Goal: Task Accomplishment & Management: Manage account settings

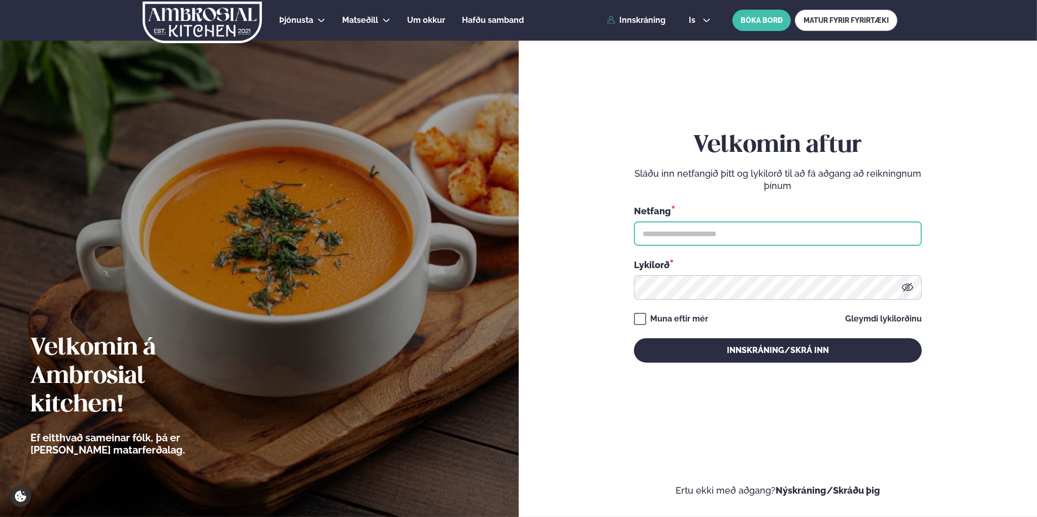
drag, startPoint x: 0, startPoint y: 0, endPoint x: 738, endPoint y: 234, distance: 773.8
click at [738, 234] on input "text" at bounding box center [778, 233] width 288 height 24
type input "**********"
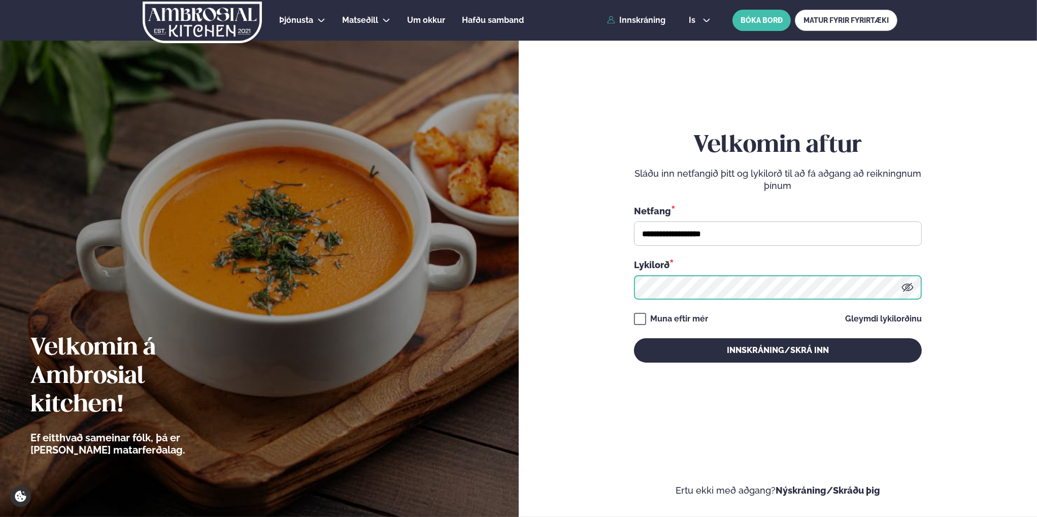
click at [634, 338] on button "Innskráning/Skrá inn" at bounding box center [778, 350] width 288 height 24
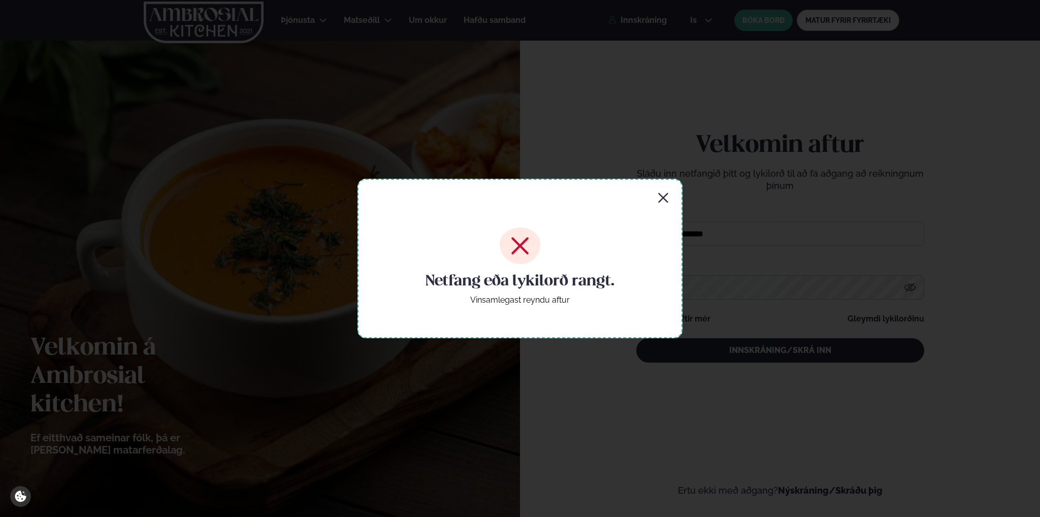
click at [651, 195] on div "Netfang eða lykilorð rangt. Vinsamlegast reyndu aftur" at bounding box center [519, 258] width 325 height 159
click at [662, 195] on icon "button" at bounding box center [663, 198] width 10 height 10
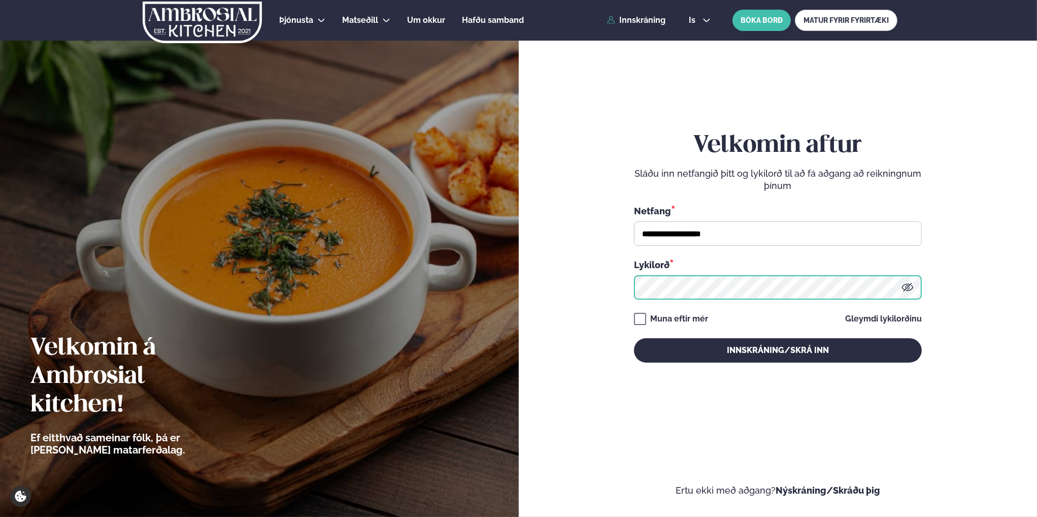
click at [634, 338] on button "Innskráning/Skrá inn" at bounding box center [778, 350] width 288 height 24
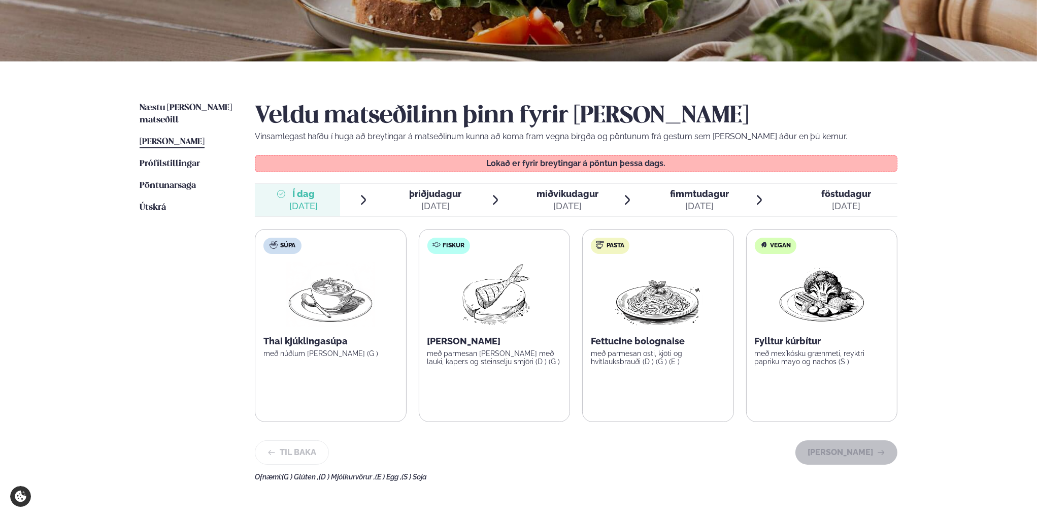
scroll to position [203, 0]
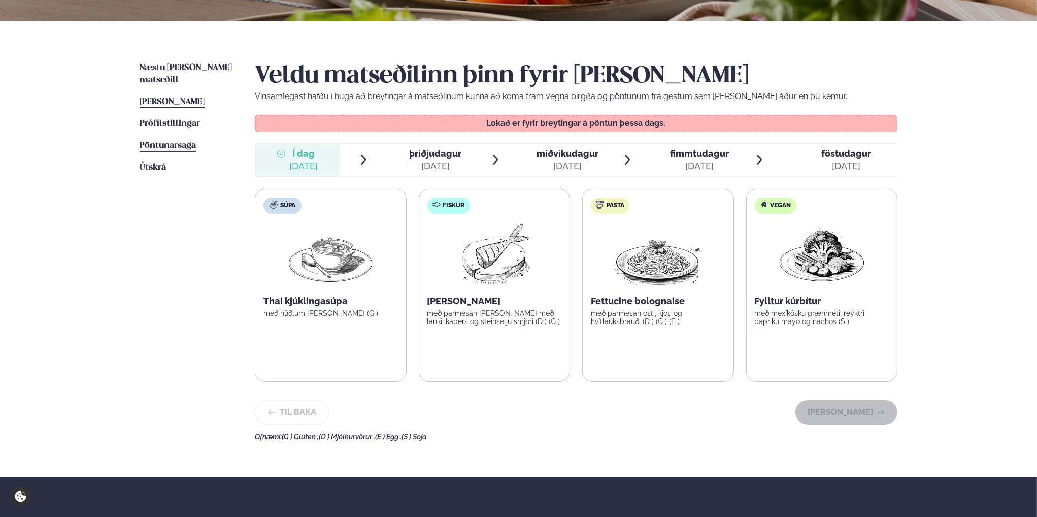
click at [191, 141] on span "Pöntunarsaga" at bounding box center [168, 145] width 56 height 9
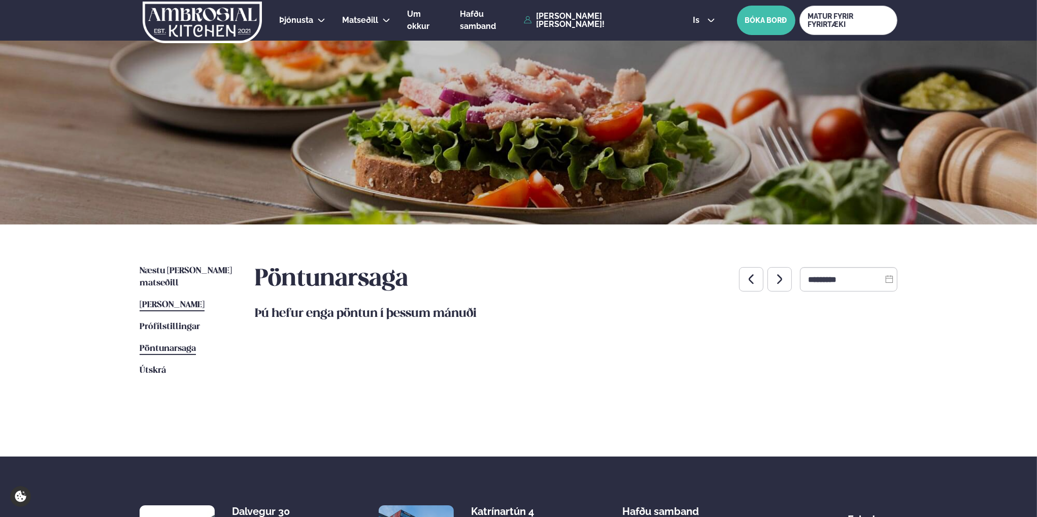
click at [191, 300] on span "[PERSON_NAME]" at bounding box center [172, 304] width 65 height 9
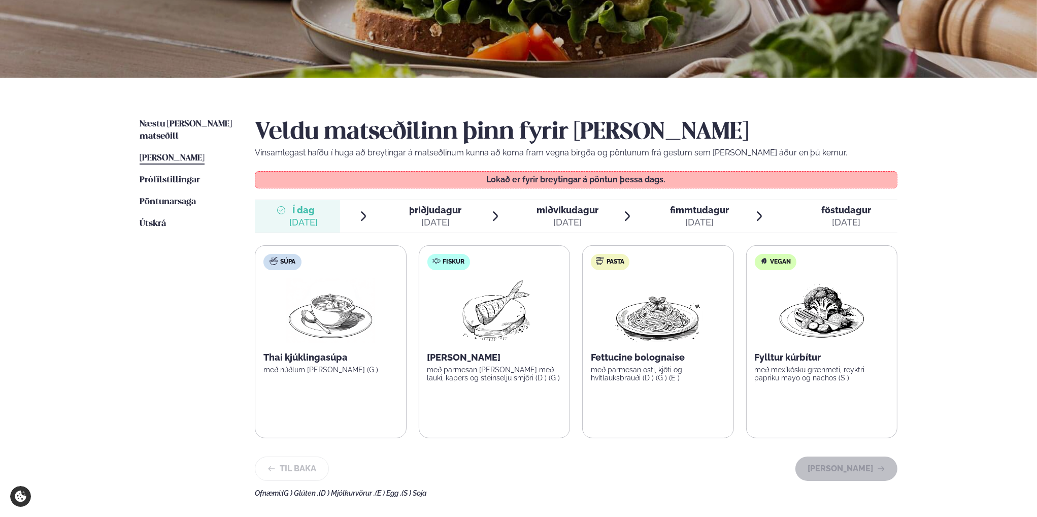
scroll to position [152, 0]
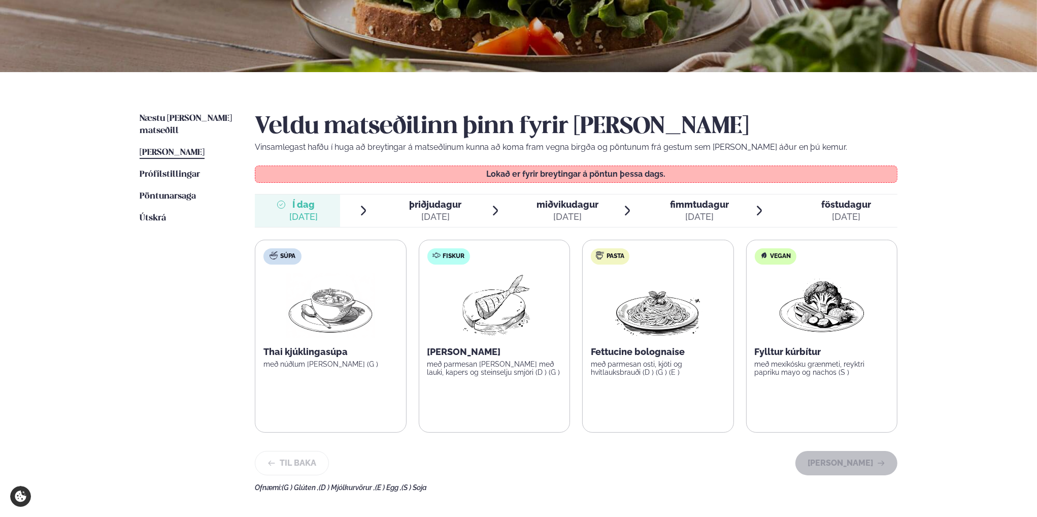
click at [431, 206] on span "þriðjudagur" at bounding box center [435, 204] width 52 height 11
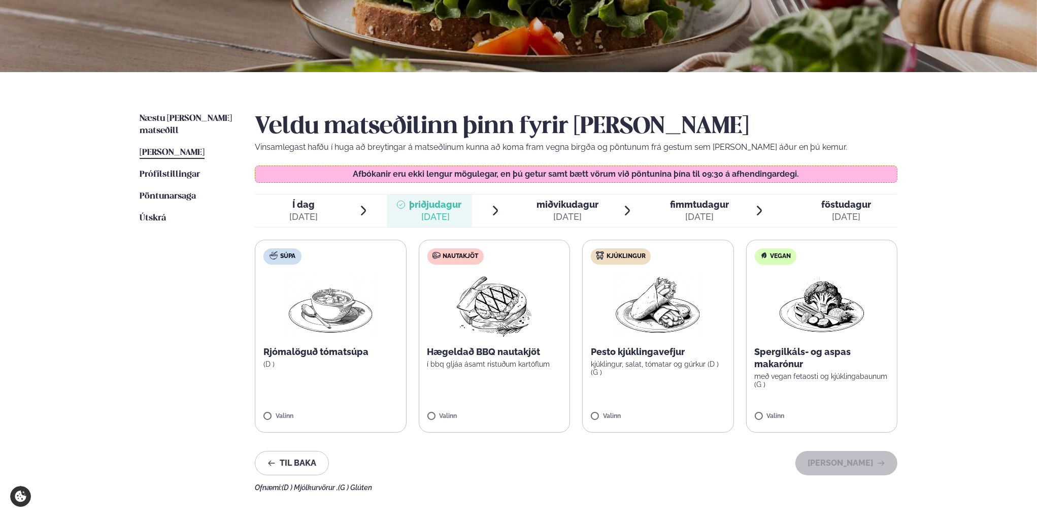
click at [537, 195] on span "miðvikudagur mið. [DATE]" at bounding box center [561, 210] width 85 height 32
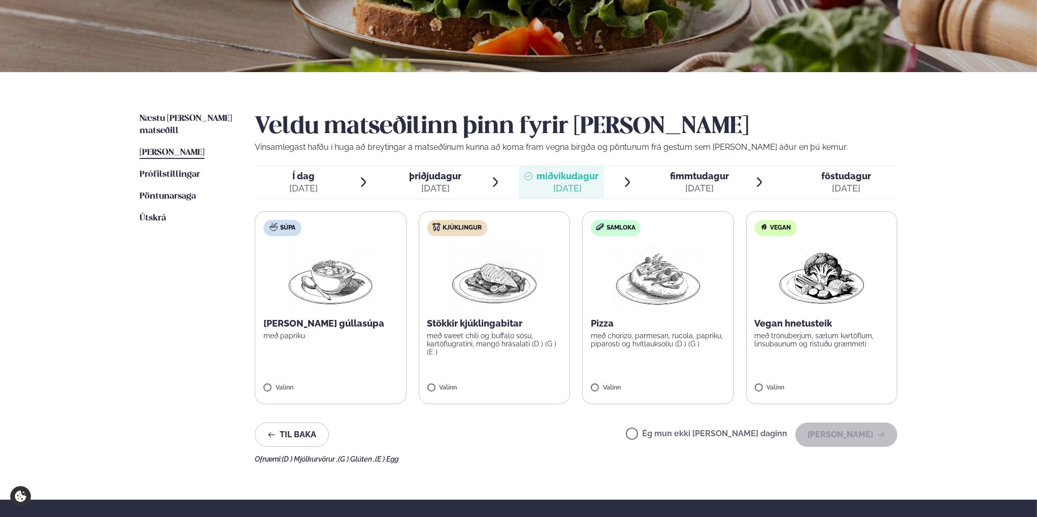
click at [690, 182] on div "[DATE]" at bounding box center [699, 188] width 59 height 12
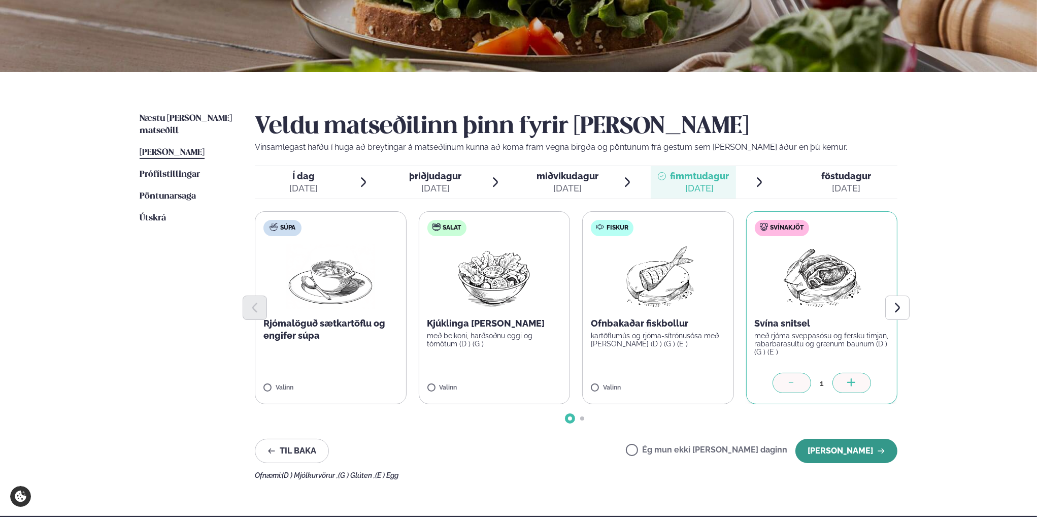
click at [847, 446] on button "[PERSON_NAME]" at bounding box center [846, 451] width 102 height 24
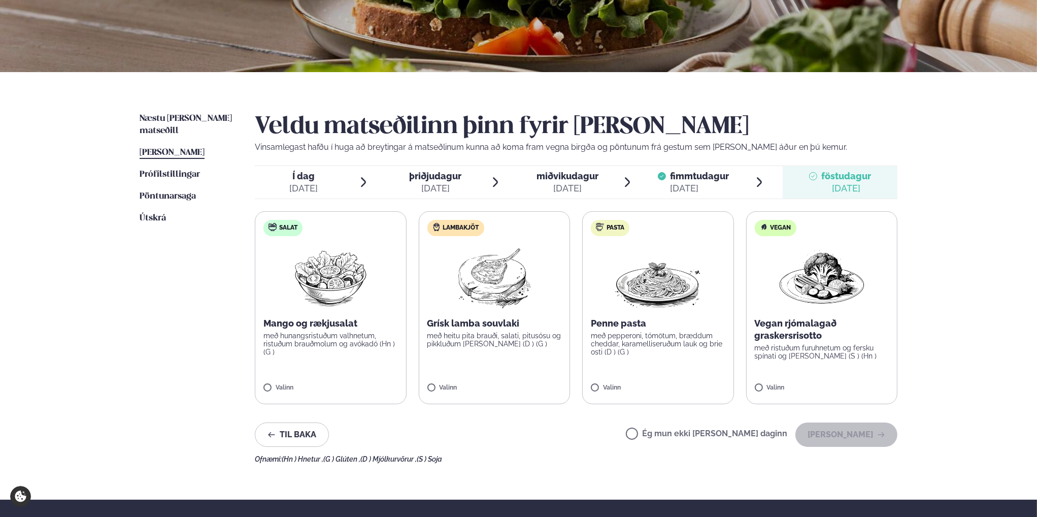
click at [666, 433] on label "Ég mun ekki [PERSON_NAME] daginn" at bounding box center [706, 434] width 161 height 11
click at [851, 433] on button "[PERSON_NAME]" at bounding box center [846, 434] width 102 height 24
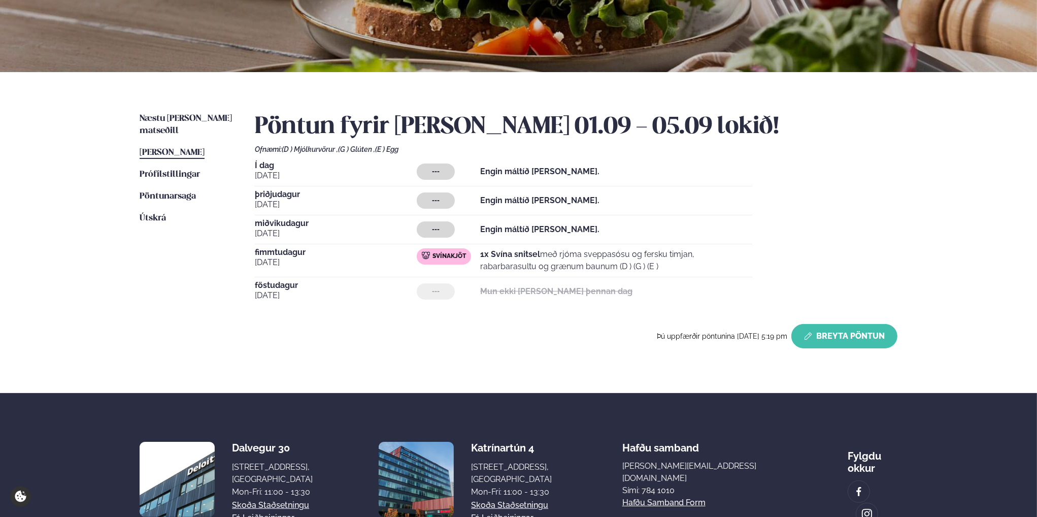
click at [885, 334] on button "Breyta Pöntun" at bounding box center [844, 336] width 106 height 24
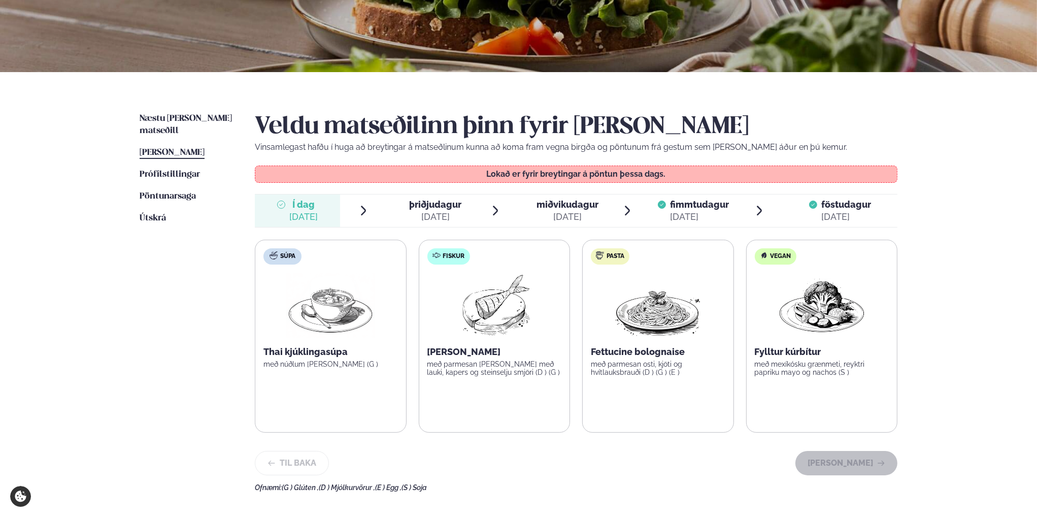
click at [434, 208] on span "þriðjudagur" at bounding box center [435, 204] width 52 height 11
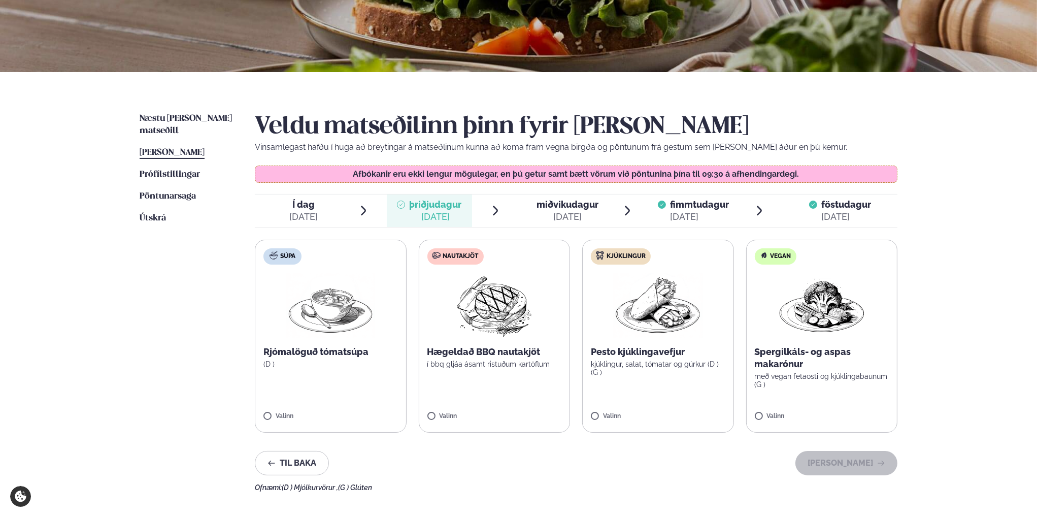
click at [315, 214] on div "[DATE]" at bounding box center [303, 217] width 28 height 12
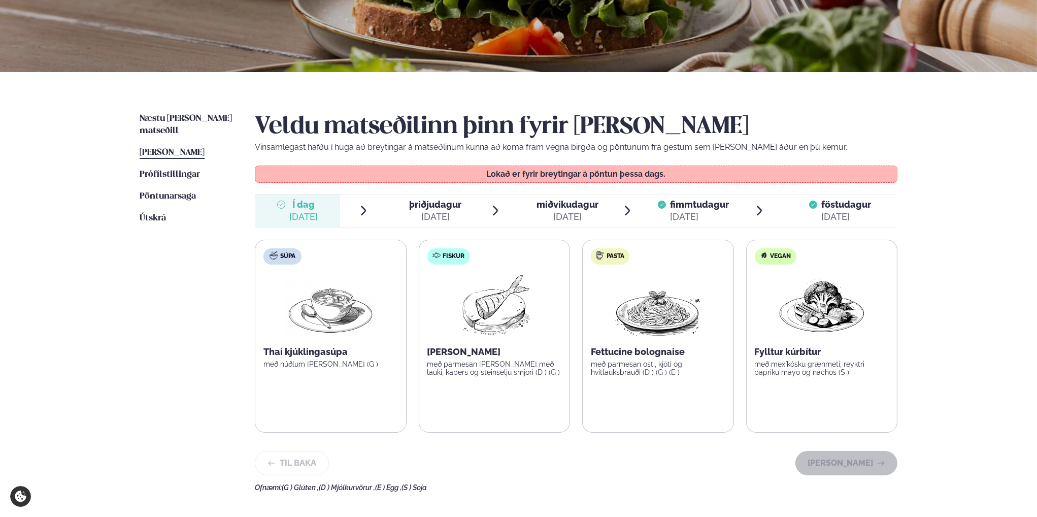
click at [432, 197] on span "þriðjudagur þri. [DATE]" at bounding box center [429, 210] width 85 height 32
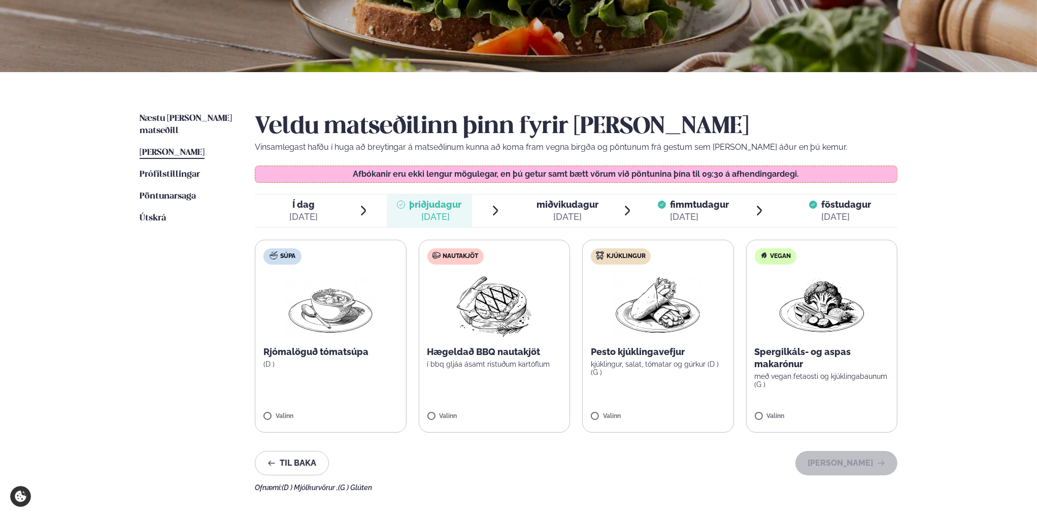
click at [561, 210] on div "miðvikudagur mið." at bounding box center [568, 204] width 62 height 12
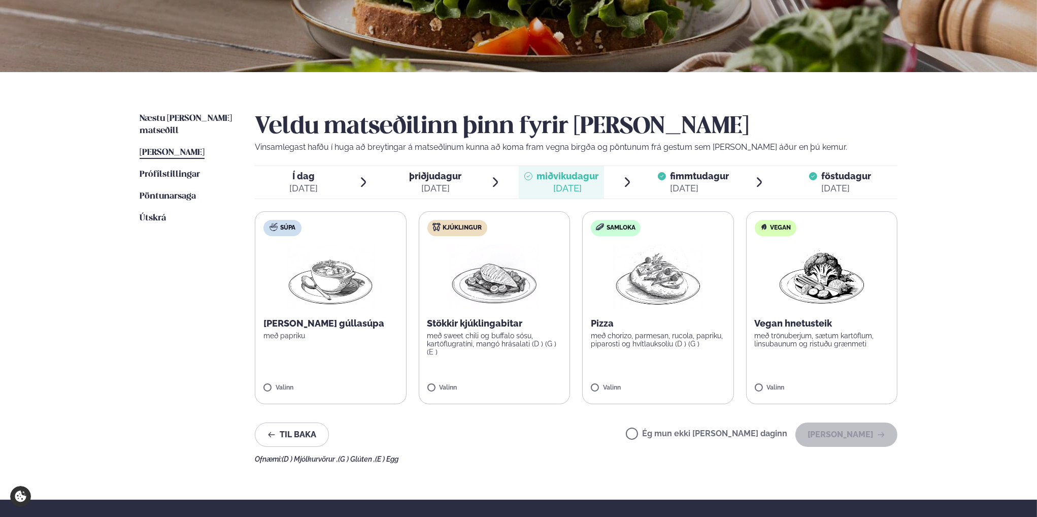
click at [664, 436] on label "Ég mun ekki [PERSON_NAME] daginn" at bounding box center [706, 434] width 161 height 11
click at [865, 427] on button "[PERSON_NAME]" at bounding box center [846, 434] width 102 height 24
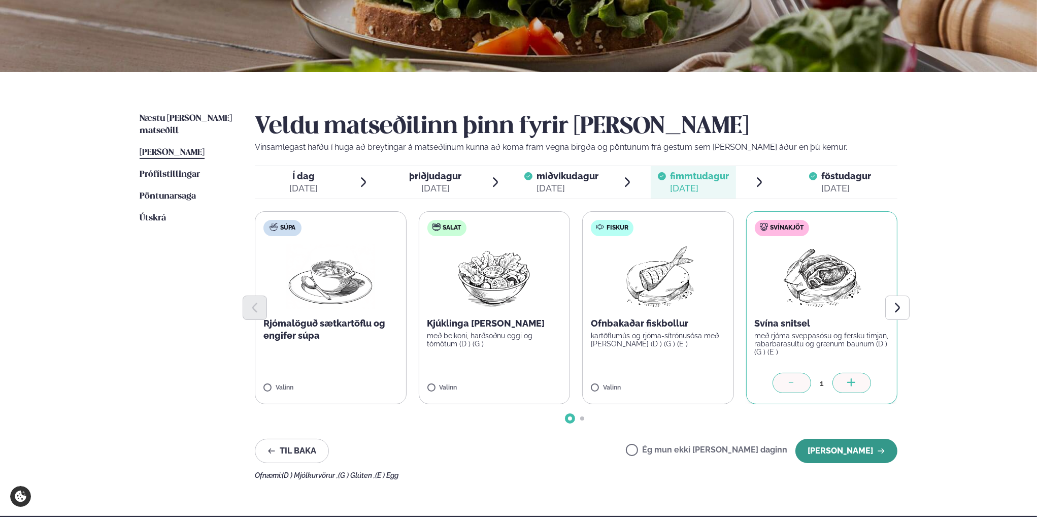
click at [864, 449] on button "[PERSON_NAME]" at bounding box center [846, 451] width 102 height 24
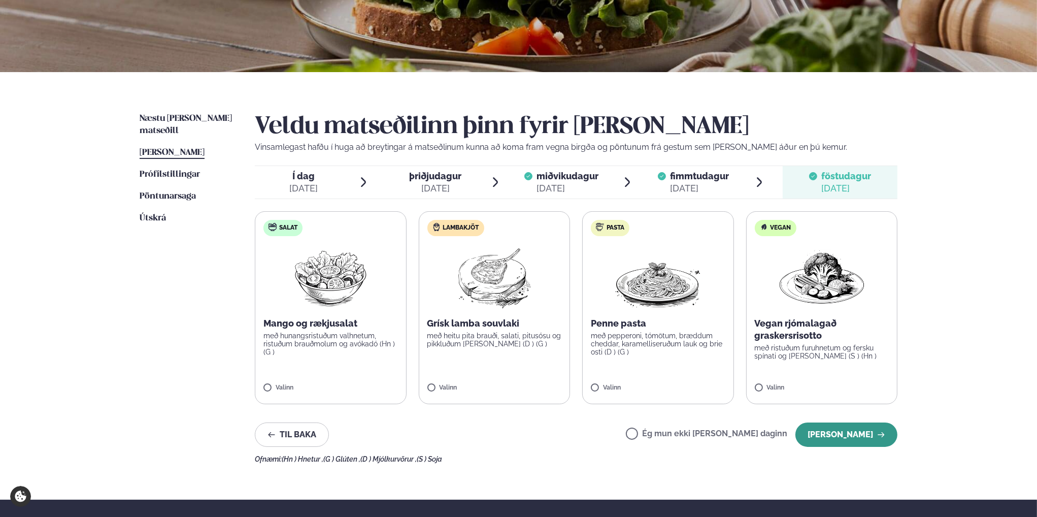
click at [863, 436] on button "[PERSON_NAME]" at bounding box center [846, 434] width 102 height 24
